Goal: Task Accomplishment & Management: Manage account settings

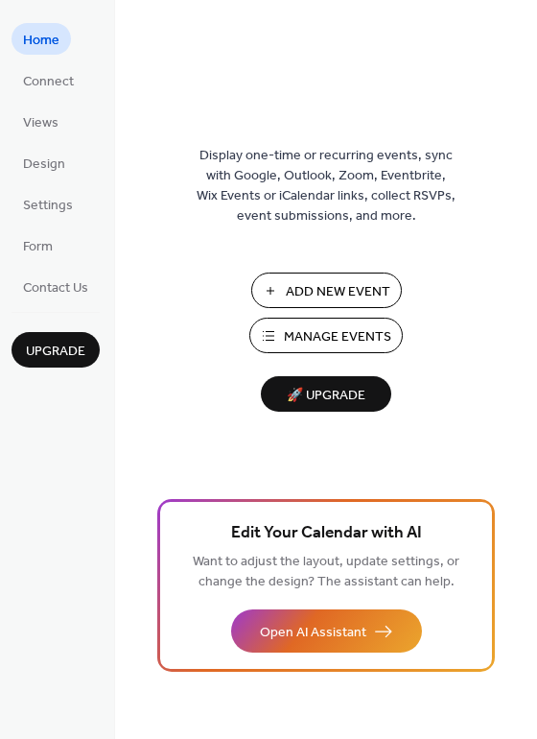
click at [335, 335] on span "Manage Events" at bounding box center [337, 337] width 107 height 20
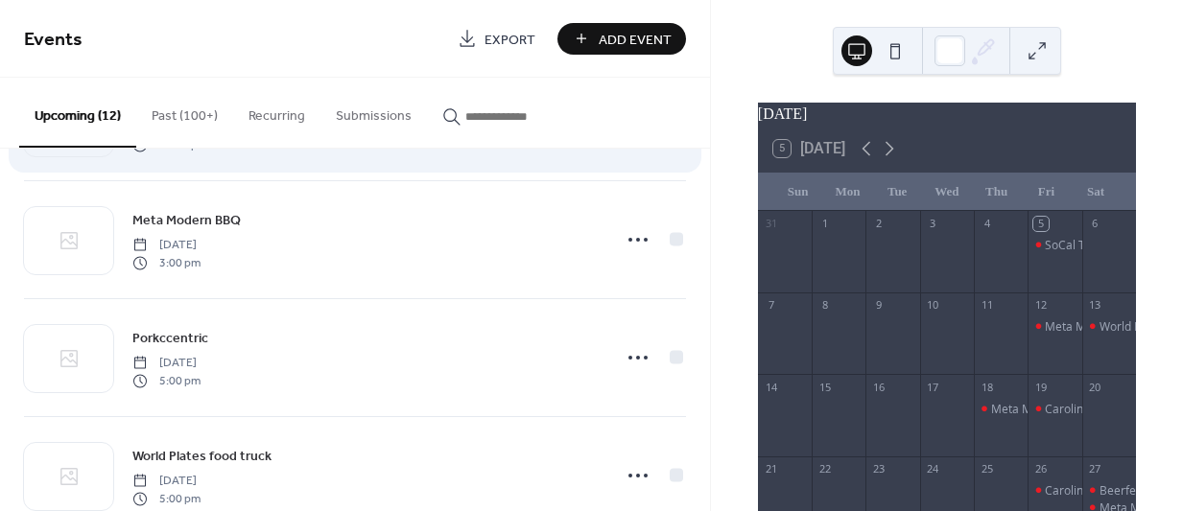
scroll to position [726, 0]
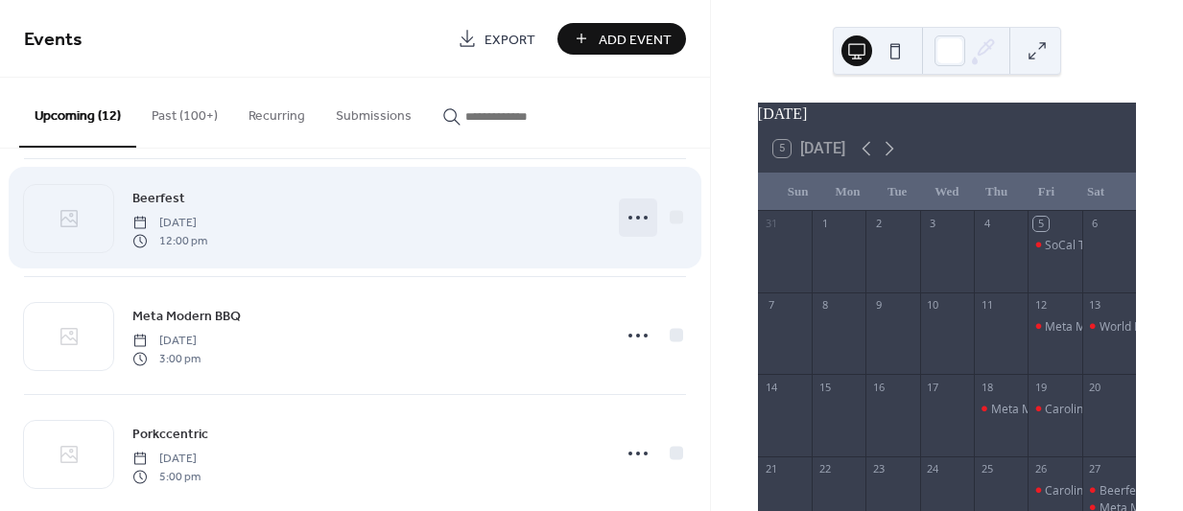
click at [630, 214] on icon at bounding box center [637, 217] width 31 height 31
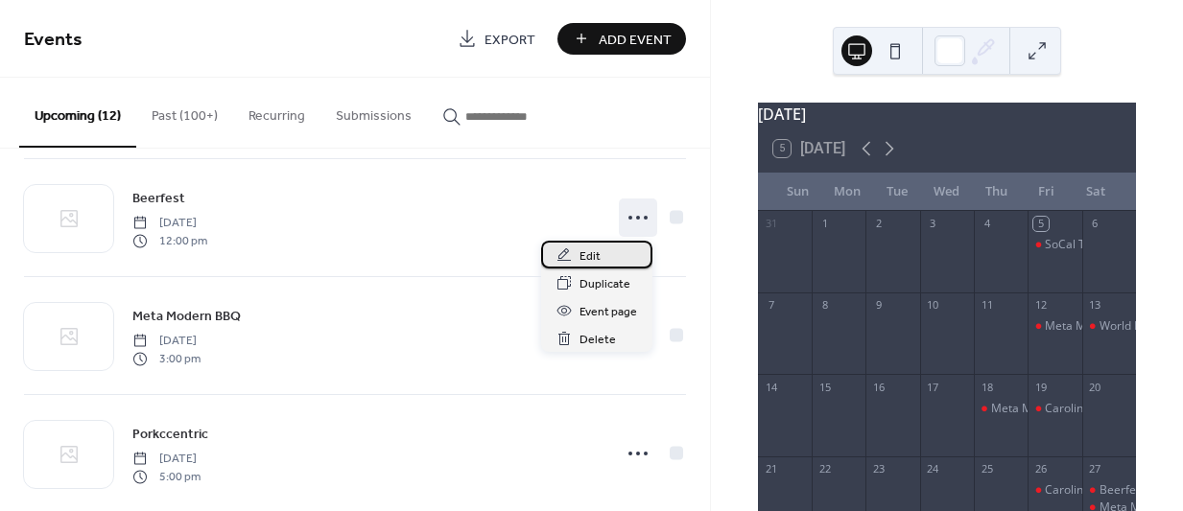
click at [598, 249] on span "Edit" at bounding box center [589, 257] width 21 height 20
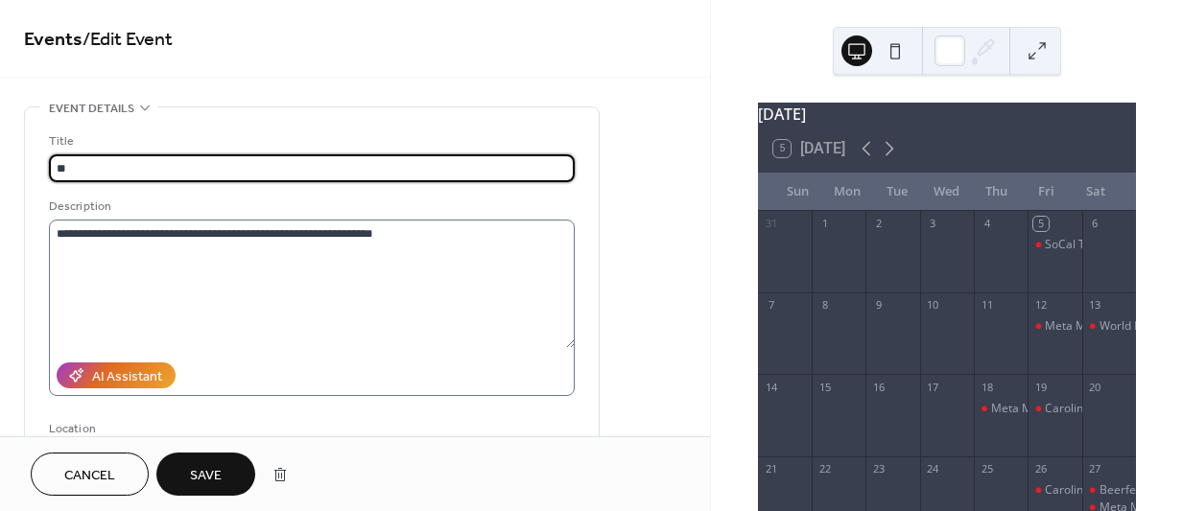
type input "*"
type input "**********"
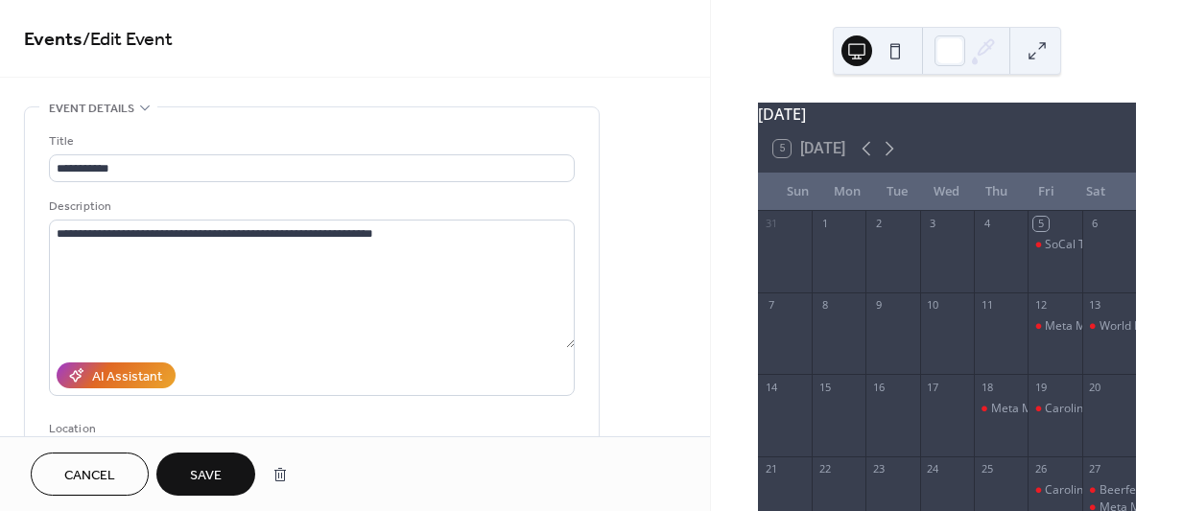
click at [198, 470] on span "Save" at bounding box center [206, 476] width 32 height 20
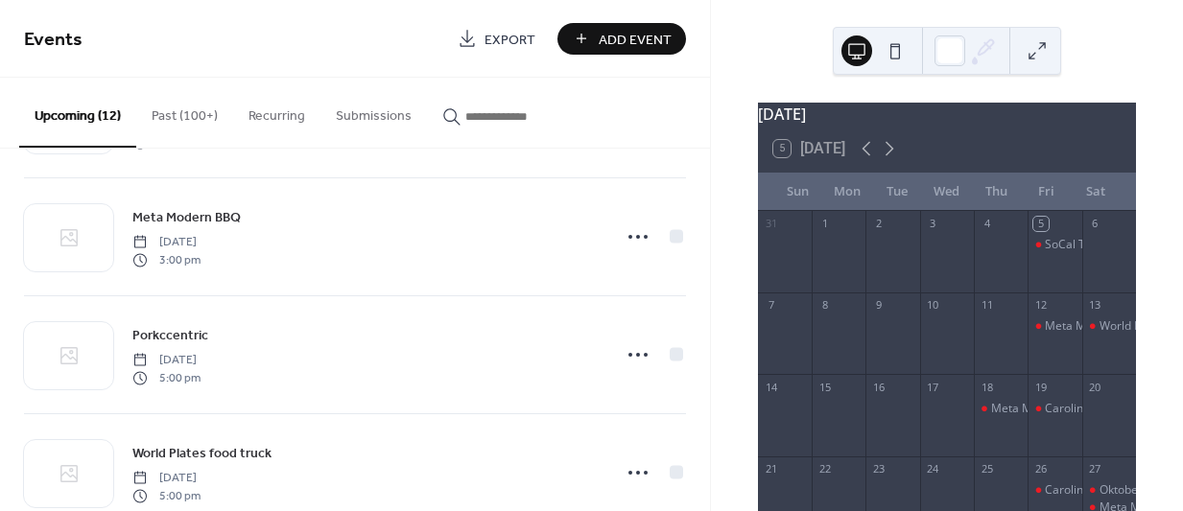
scroll to position [822, 0]
click at [891, 156] on icon at bounding box center [889, 149] width 9 height 14
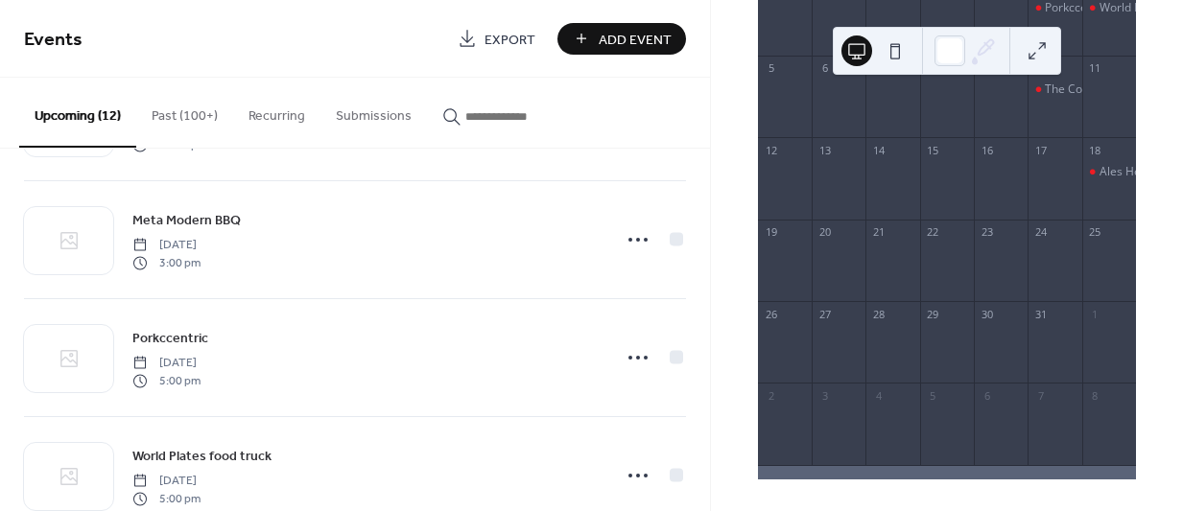
scroll to position [248, 0]
